Goal: Task Accomplishment & Management: Manage account settings

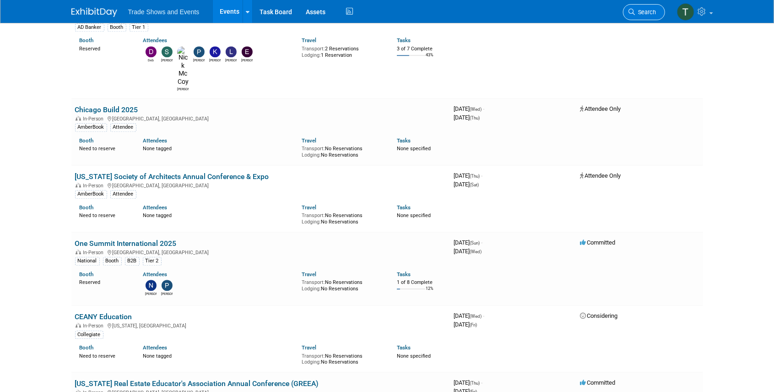
click at [631, 9] on icon at bounding box center [632, 12] width 6 height 6
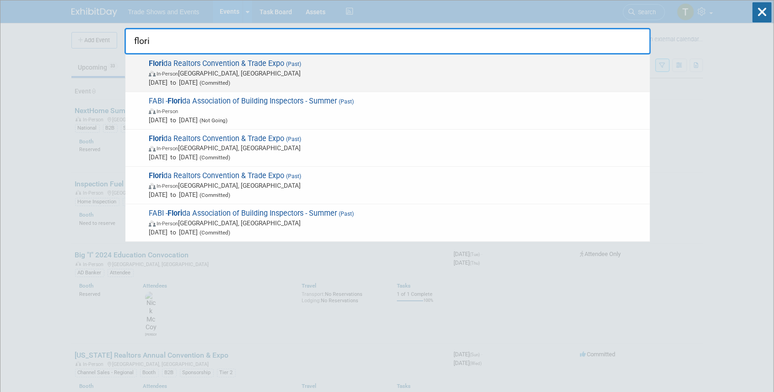
type input "flori"
click at [215, 64] on span "Flori da Realtors Convention & Trade Expo (Past) In-Person [GEOGRAPHIC_DATA], […" at bounding box center [395, 73] width 499 height 28
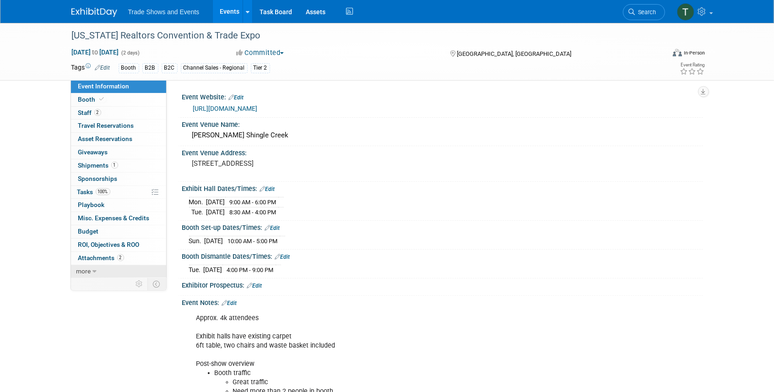
click at [89, 271] on span "more" at bounding box center [83, 270] width 15 height 7
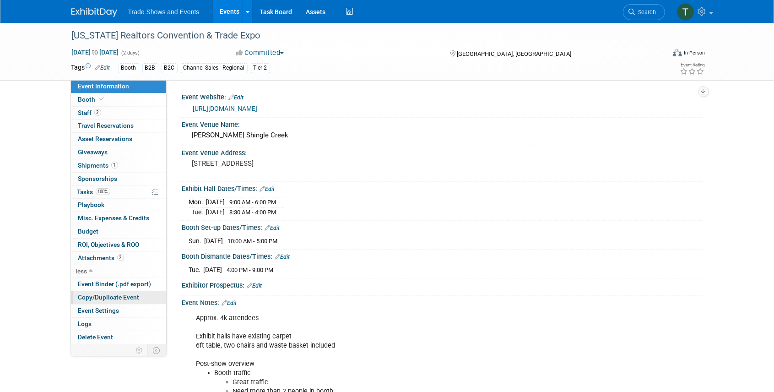
click at [111, 293] on span "Copy/Duplicate Event" at bounding box center [108, 296] width 61 height 7
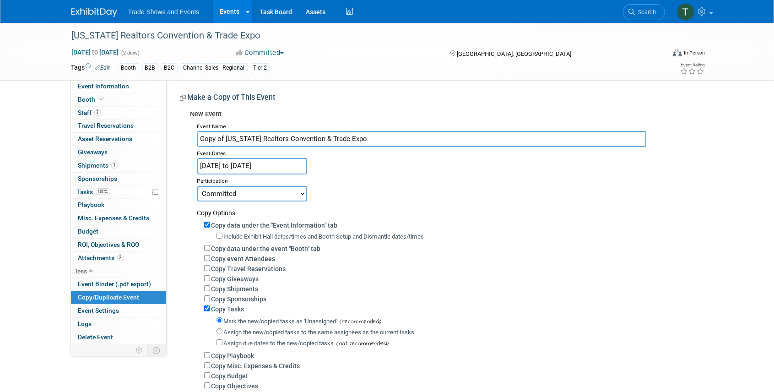
drag, startPoint x: 227, startPoint y: 139, endPoint x: 190, endPoint y: 137, distance: 36.7
click at [190, 137] on div "Event Name Copy of Florida Realtors Convention & Trade Expo Event Dates Aug 25,…" at bounding box center [443, 267] width 506 height 295
type input "[US_STATE] Realtors Convention & Trade Expo"
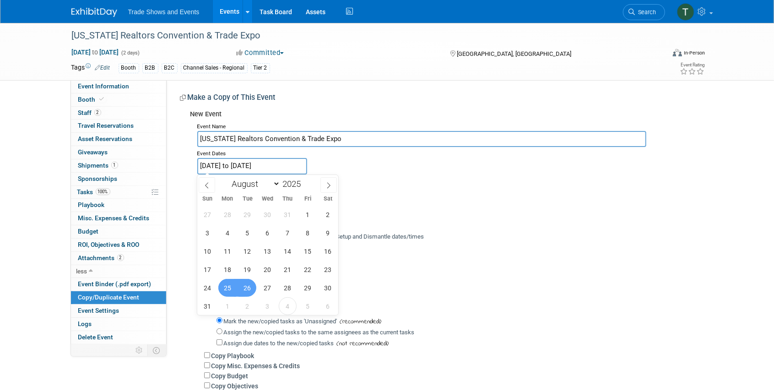
click at [234, 166] on input "Aug 25, 2025 to Aug 26, 2025" at bounding box center [252, 166] width 110 height 16
click at [306, 179] on span at bounding box center [304, 181] width 6 height 5
type input "2026"
click at [269, 265] on span "19" at bounding box center [268, 269] width 18 height 18
click at [287, 266] on span "20" at bounding box center [288, 269] width 18 height 18
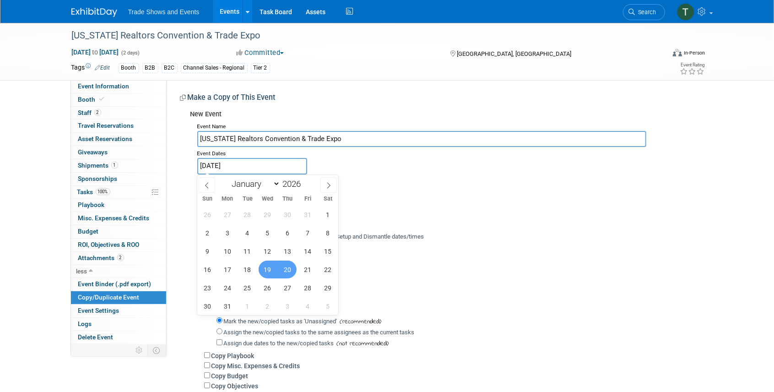
type input "Aug 19, 2026 to Aug 20, 2026"
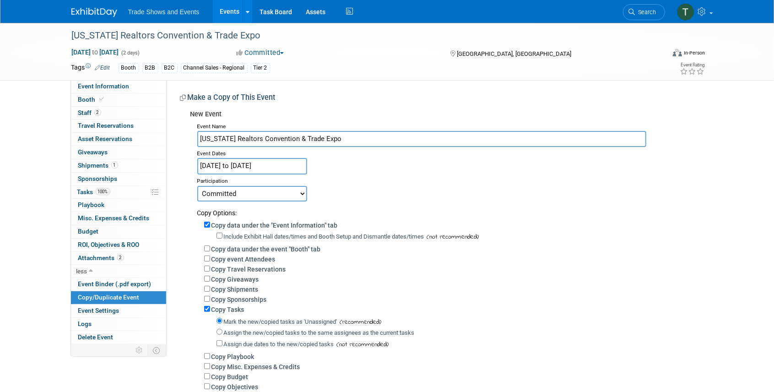
click at [280, 190] on select "Committed Considering Not Going Attendee Only" at bounding box center [252, 194] width 110 height 16
select select "2"
click at [197, 186] on select "Committed Considering Not Going Attendee Only" at bounding box center [252, 194] width 110 height 16
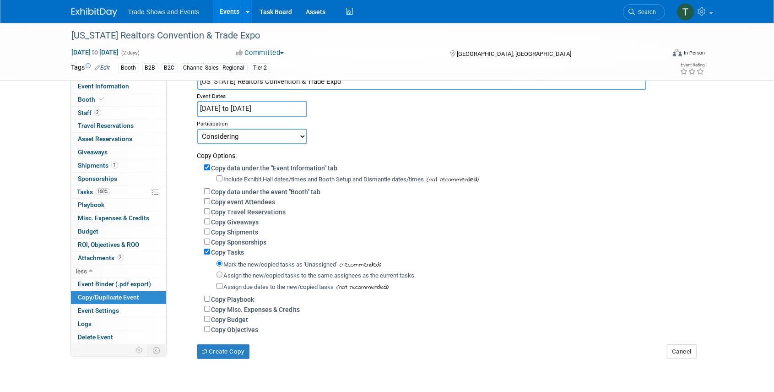
scroll to position [61, 0]
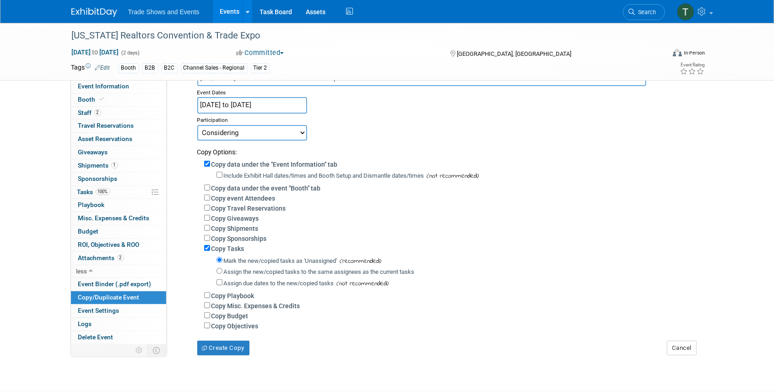
click at [238, 270] on label "Assign the new/copied tasks to the same assignees as the current tasks" at bounding box center [319, 271] width 191 height 7
click at [222, 270] on input "Assign the new/copied tasks to the same assignees as the current tasks" at bounding box center [220, 271] width 6 height 6
radio input "true"
click at [222, 348] on button "Create Copy" at bounding box center [223, 348] width 52 height 15
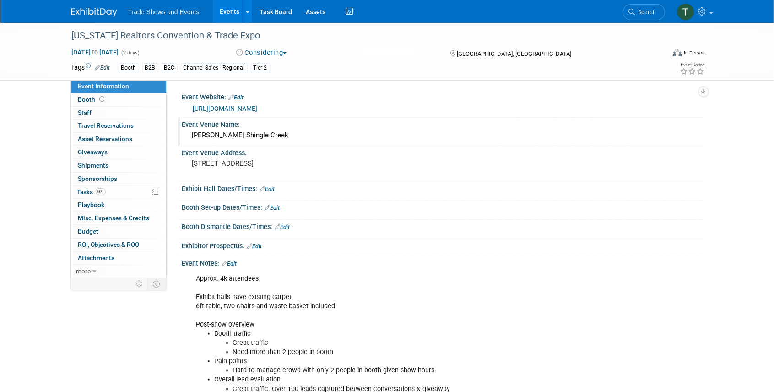
click at [256, 133] on div "[PERSON_NAME] Shingle Creek" at bounding box center [442, 135] width 507 height 14
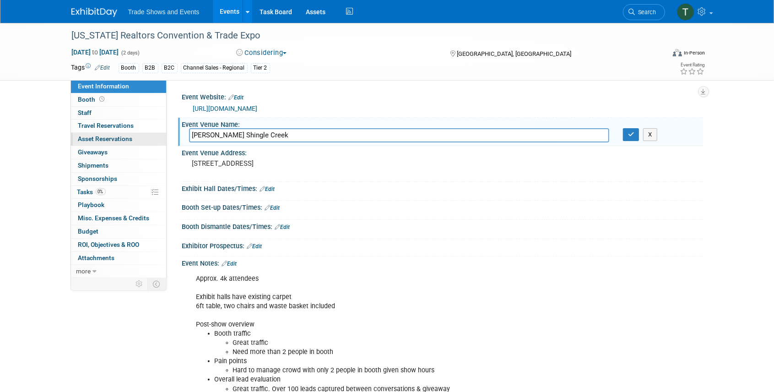
drag, startPoint x: 266, startPoint y: 136, endPoint x: 157, endPoint y: 135, distance: 109.0
click at [157, 135] on div "Event Information Event Info Booth Booth 0 Staff 0 Staff 0 Travel Reservations …" at bounding box center [387, 244] width 645 height 443
click at [627, 134] on button "button" at bounding box center [631, 134] width 16 height 13
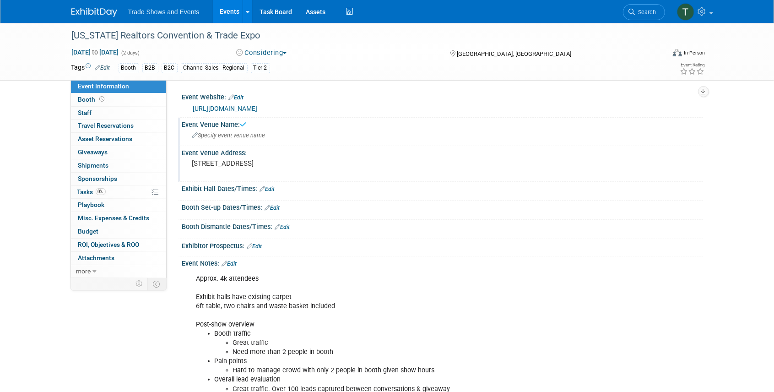
click at [269, 168] on pre "9939 Universal Blvd Orlando, FL 32819" at bounding box center [290, 163] width 197 height 8
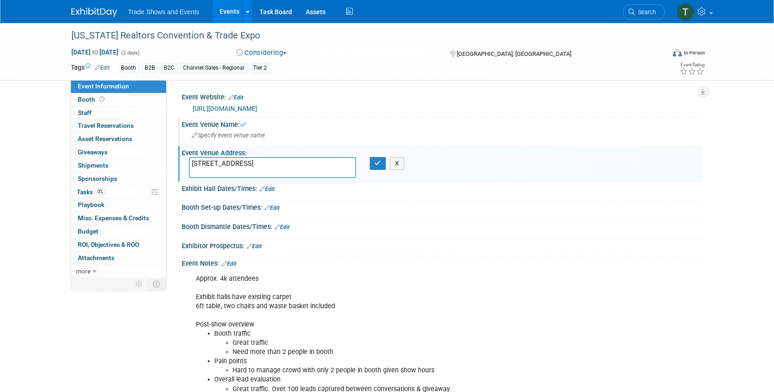
drag, startPoint x: 216, startPoint y: 170, endPoint x: 169, endPoint y: 162, distance: 47.9
click at [169, 162] on div "Event Website: Edit https://www.floridarealtors.org/events/annual-convention/ab…" at bounding box center [435, 178] width 537 height 196
click at [376, 162] on icon "button" at bounding box center [378, 163] width 6 height 6
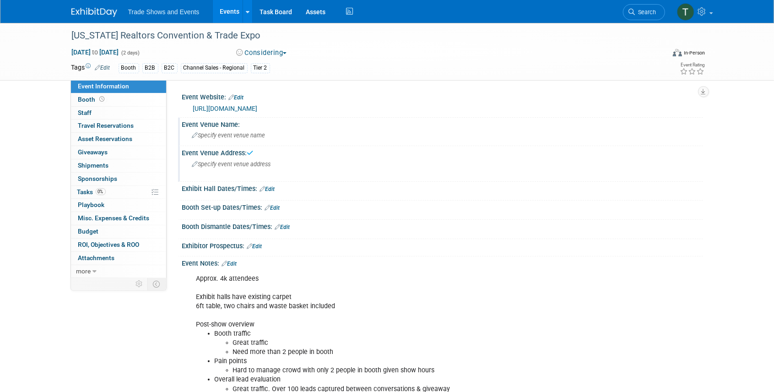
click at [233, 264] on link "Edit" at bounding box center [229, 263] width 15 height 6
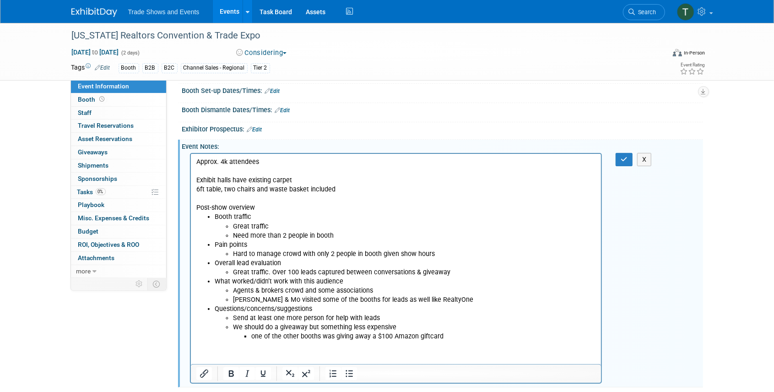
scroll to position [122, 0]
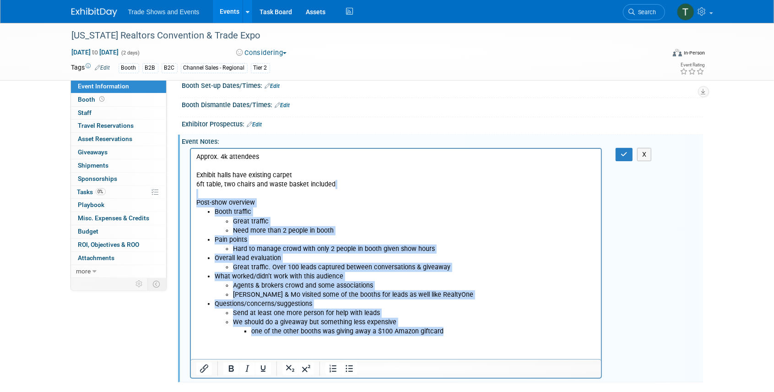
drag, startPoint x: 196, startPoint y: 195, endPoint x: 501, endPoint y: 347, distance: 340.5
click at [501, 336] on html "Approx. 4k attendees Exhibit halls have existing carpet 6ft table, two chairs a…" at bounding box center [395, 242] width 411 height 188
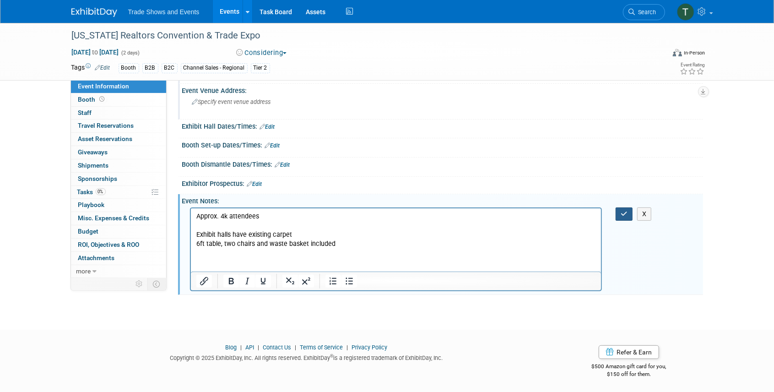
click at [623, 212] on icon "button" at bounding box center [624, 214] width 7 height 6
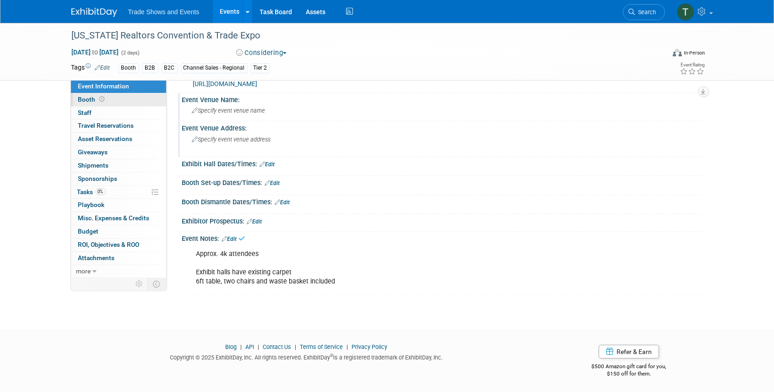
click at [91, 95] on link "Booth" at bounding box center [118, 99] width 95 height 13
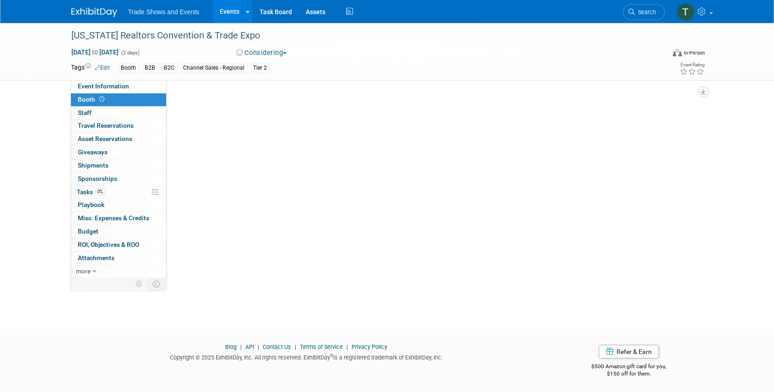
scroll to position [0, 0]
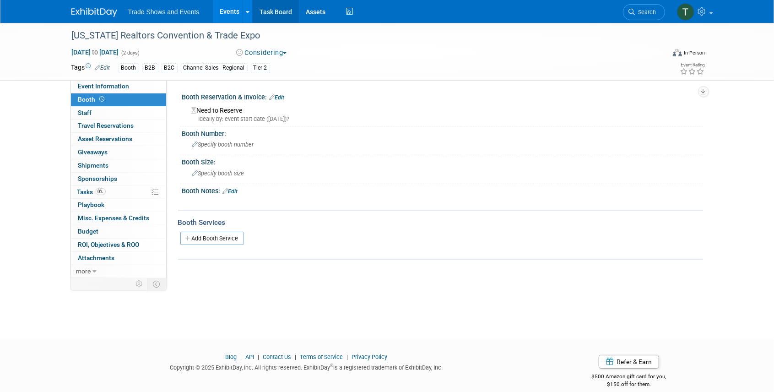
click at [273, 11] on link "Task Board" at bounding box center [276, 11] width 46 height 23
